Goal: Browse casually

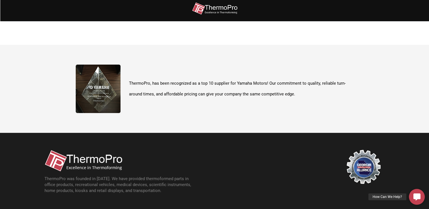
scroll to position [201, 0]
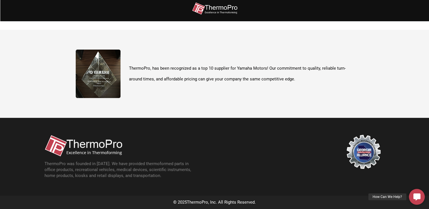
click at [113, 142] on img at bounding box center [84, 146] width 78 height 22
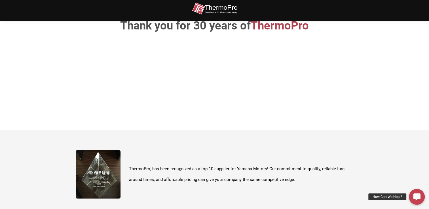
scroll to position [0, 0]
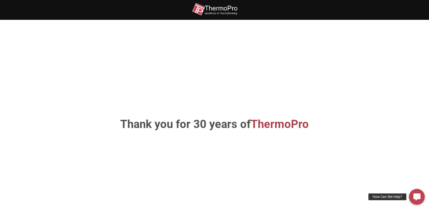
click at [223, 10] on img at bounding box center [214, 9] width 45 height 13
click at [385, 197] on div "How Can We Help?" at bounding box center [388, 197] width 38 height 7
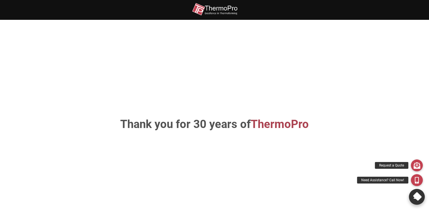
click at [417, 197] on icon at bounding box center [417, 197] width 10 height 10
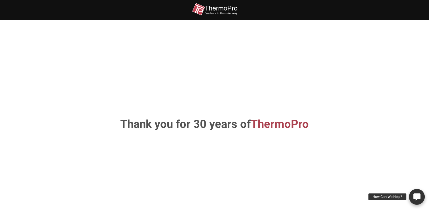
click at [417, 197] on icon at bounding box center [416, 197] width 7 height 7
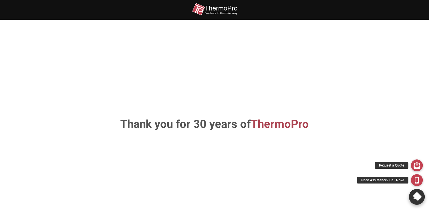
click at [417, 197] on icon at bounding box center [417, 197] width 10 height 10
